Goal: Information Seeking & Learning: Learn about a topic

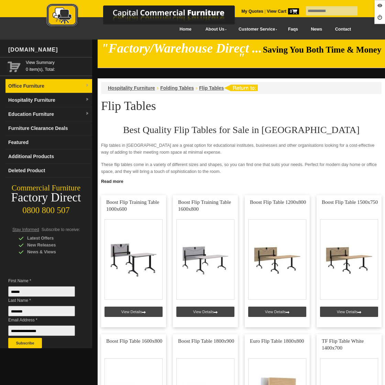
click at [60, 82] on link "Office Furniture" at bounding box center [48, 86] width 87 height 14
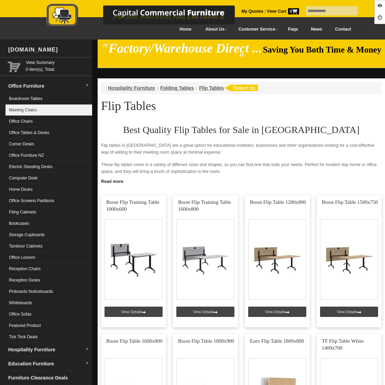
click at [46, 107] on link "Meeting Chairs" at bounding box center [48, 109] width 87 height 11
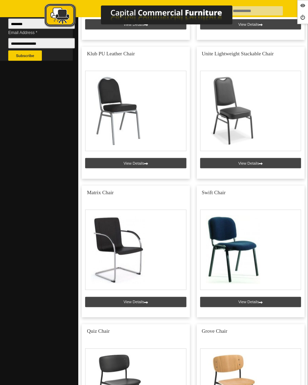
scroll to position [287, 0]
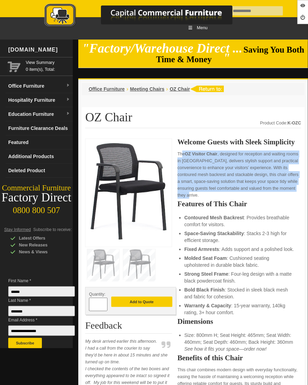
drag, startPoint x: 198, startPoint y: 194, endPoint x: 179, endPoint y: 153, distance: 44.8
click at [179, 153] on p "The OZ Visitor Chair , designed for reception and waiting rooms in New Zealand,…" at bounding box center [240, 174] width 124 height 48
copy p "The OZ Visitor Chair , designed for reception and waiting rooms in New Zealand,…"
click at [36, 91] on link "Office Furniture" at bounding box center [38, 86] width 67 height 14
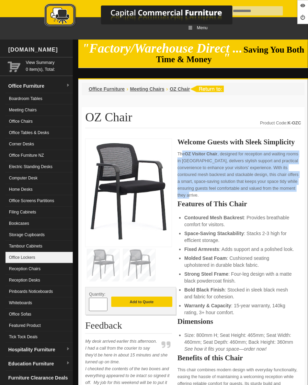
click at [24, 254] on link "Office Lockers" at bounding box center [38, 257] width 67 height 11
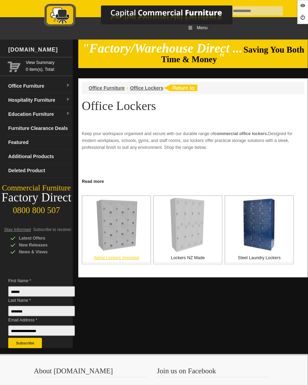
click at [123, 226] on img at bounding box center [117, 225] width 52 height 52
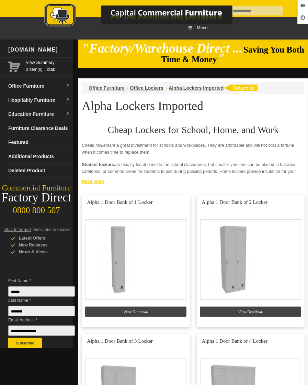
click at [102, 180] on link "Read more" at bounding box center [193, 180] width 230 height 9
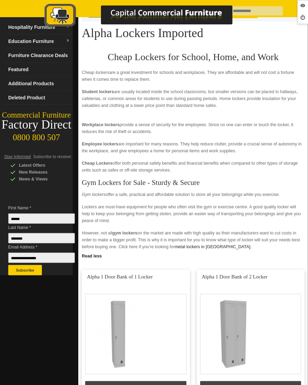
scroll to position [98, 0]
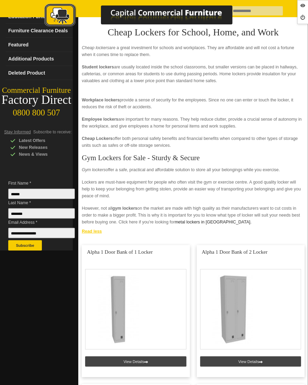
click at [97, 231] on link "Read less" at bounding box center [193, 230] width 230 height 9
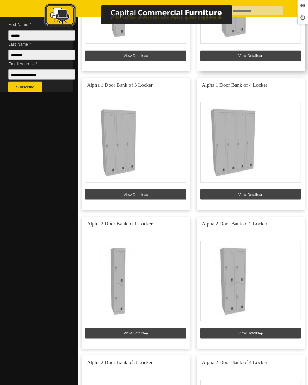
scroll to position [275, 0]
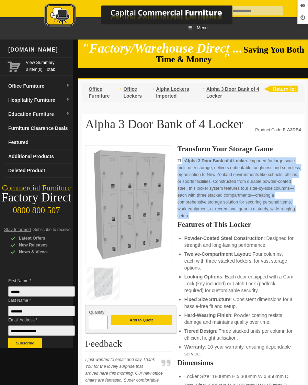
drag, startPoint x: 178, startPoint y: 162, endPoint x: 206, endPoint y: 213, distance: 58.9
click at [206, 213] on p "The Alpha 3 Door Bank of 4 Locker , imported for large-scale multi-user storage…" at bounding box center [240, 188] width 124 height 62
copy p "The Alpha 3 Door Bank of 4 Locker , imported for large-scale multi-user storage…"
click at [31, 104] on link "Hospitality Furniture" at bounding box center [38, 100] width 67 height 14
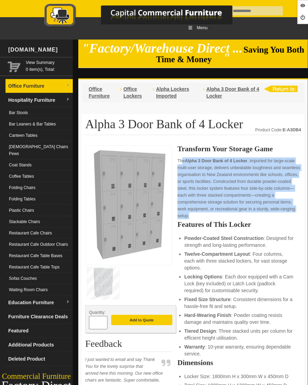
click at [28, 91] on link "Office Furniture" at bounding box center [38, 86] width 67 height 14
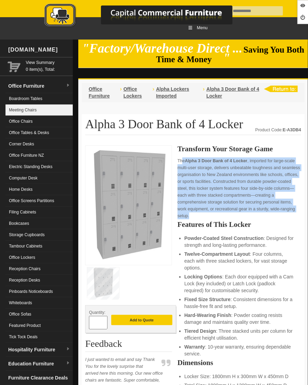
click at [21, 106] on link "Meeting Chairs" at bounding box center [38, 109] width 67 height 11
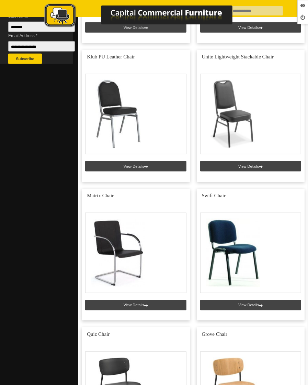
scroll to position [286, 0]
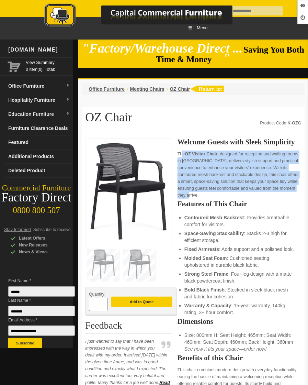
drag, startPoint x: 179, startPoint y: 153, endPoint x: 209, endPoint y: 192, distance: 49.1
click at [209, 192] on p "The OZ Visitor Chair , designed for reception and waiting rooms in [GEOGRAPHIC_…" at bounding box center [240, 174] width 124 height 48
copy p "The OZ Visitor Chair , designed for reception and waiting rooms in [GEOGRAPHIC_…"
click at [42, 100] on link "Hospitality Furniture" at bounding box center [38, 100] width 67 height 14
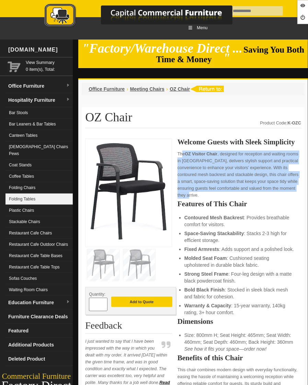
click at [46, 193] on link "Folding Tables" at bounding box center [38, 198] width 67 height 11
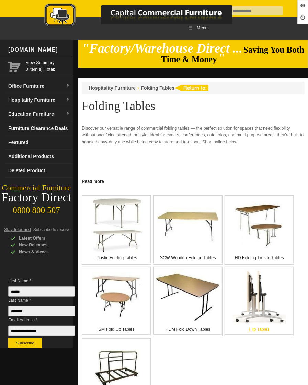
click at [252, 310] on img at bounding box center [259, 296] width 53 height 55
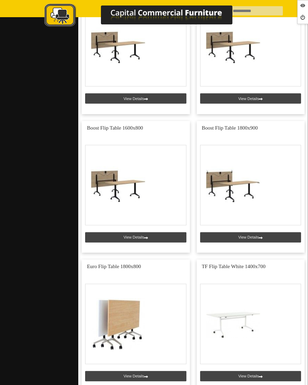
scroll to position [420, 0]
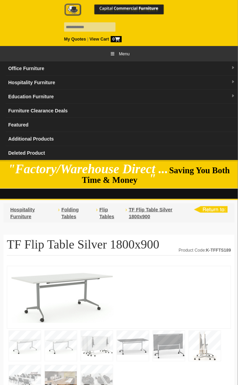
click at [95, 270] on img at bounding box center [62, 296] width 103 height 53
click at [98, 270] on img at bounding box center [62, 296] width 103 height 53
drag, startPoint x: 139, startPoint y: 190, endPoint x: 188, endPoint y: 242, distance: 70.9
copy p "The TF Flip Table Silver 1800x900 , built for versatile workspaces like meeting…"
